Goal: Task Accomplishment & Management: Use online tool/utility

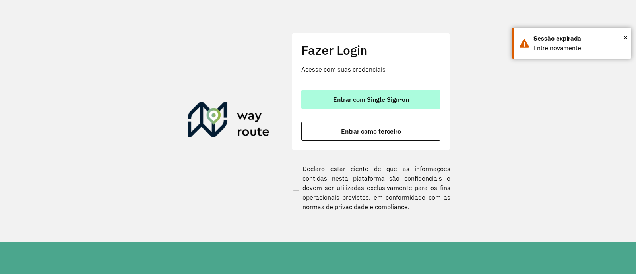
click at [408, 96] on span "Entrar com Single Sign-on" at bounding box center [371, 99] width 76 height 6
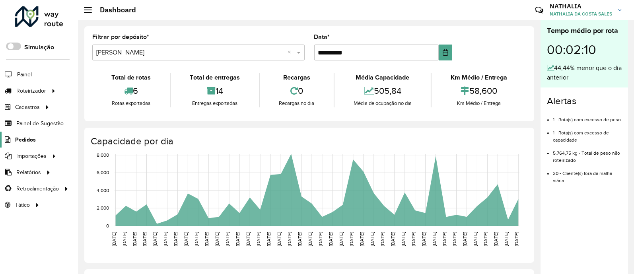
click at [29, 136] on span "Pedidos" at bounding box center [25, 140] width 21 height 8
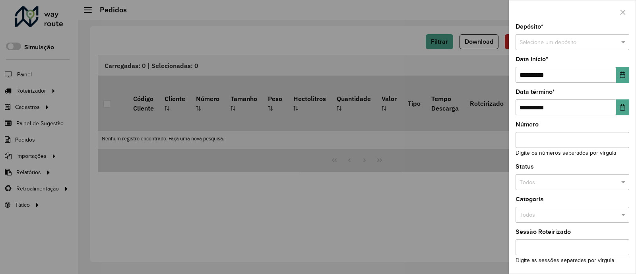
click at [506, 45] on input "text" at bounding box center [565, 42] width 90 height 9
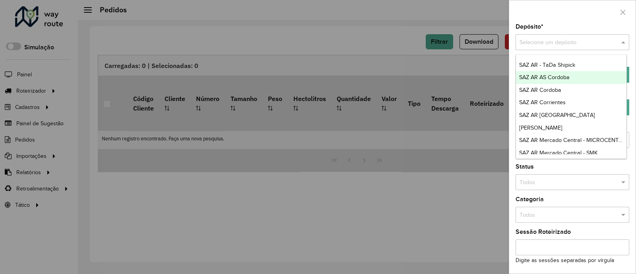
type input "*"
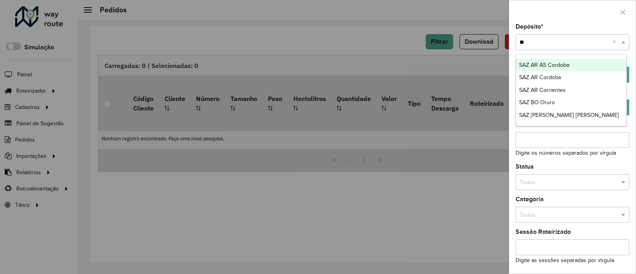
type input "***"
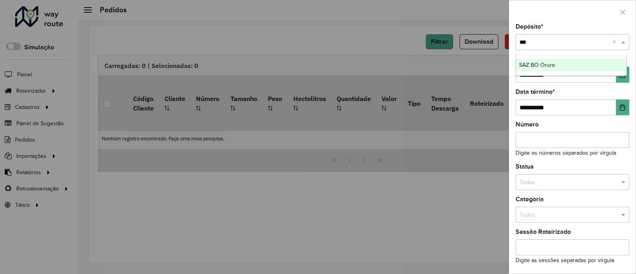
click at [506, 66] on div "SAZ BO Oruro" at bounding box center [571, 65] width 111 height 13
